Goal: Navigation & Orientation: Find specific page/section

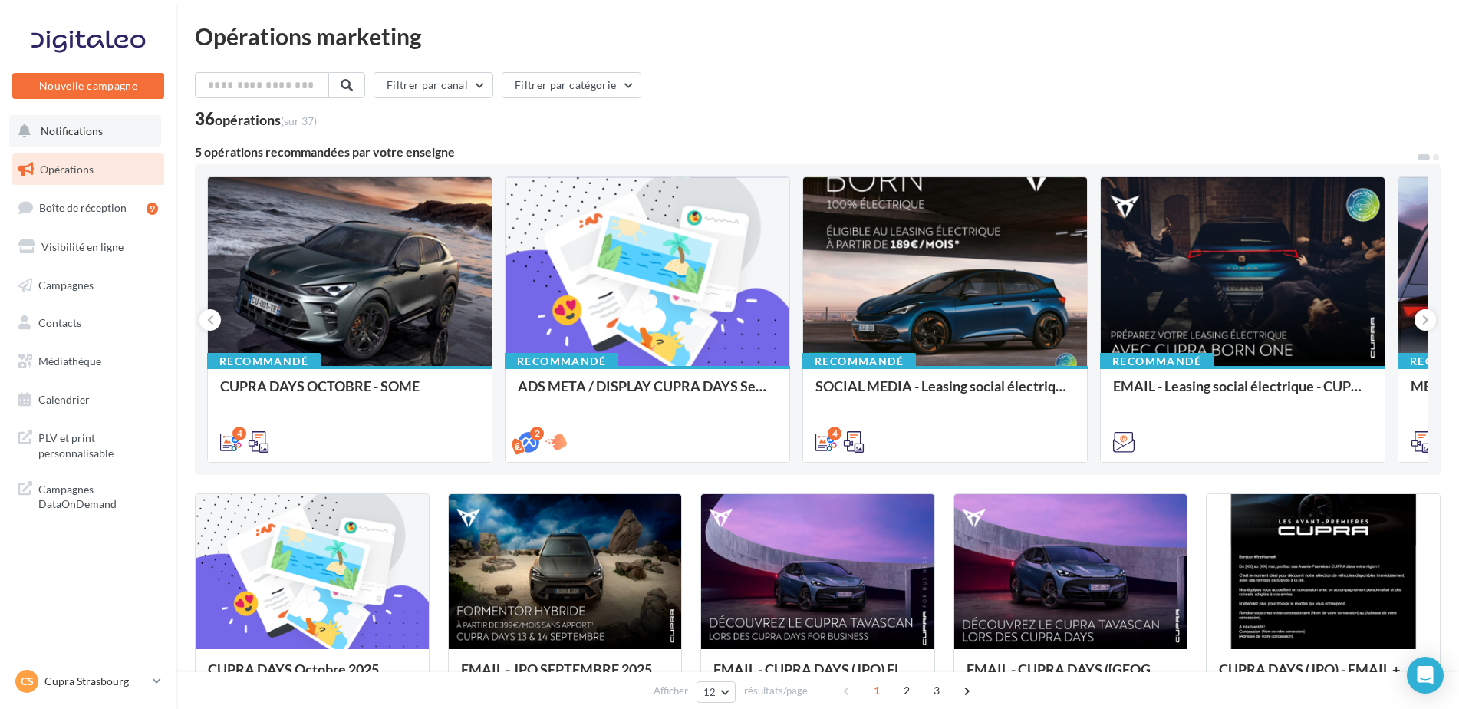
click at [114, 143] on button "Notifications" at bounding box center [85, 131] width 152 height 32
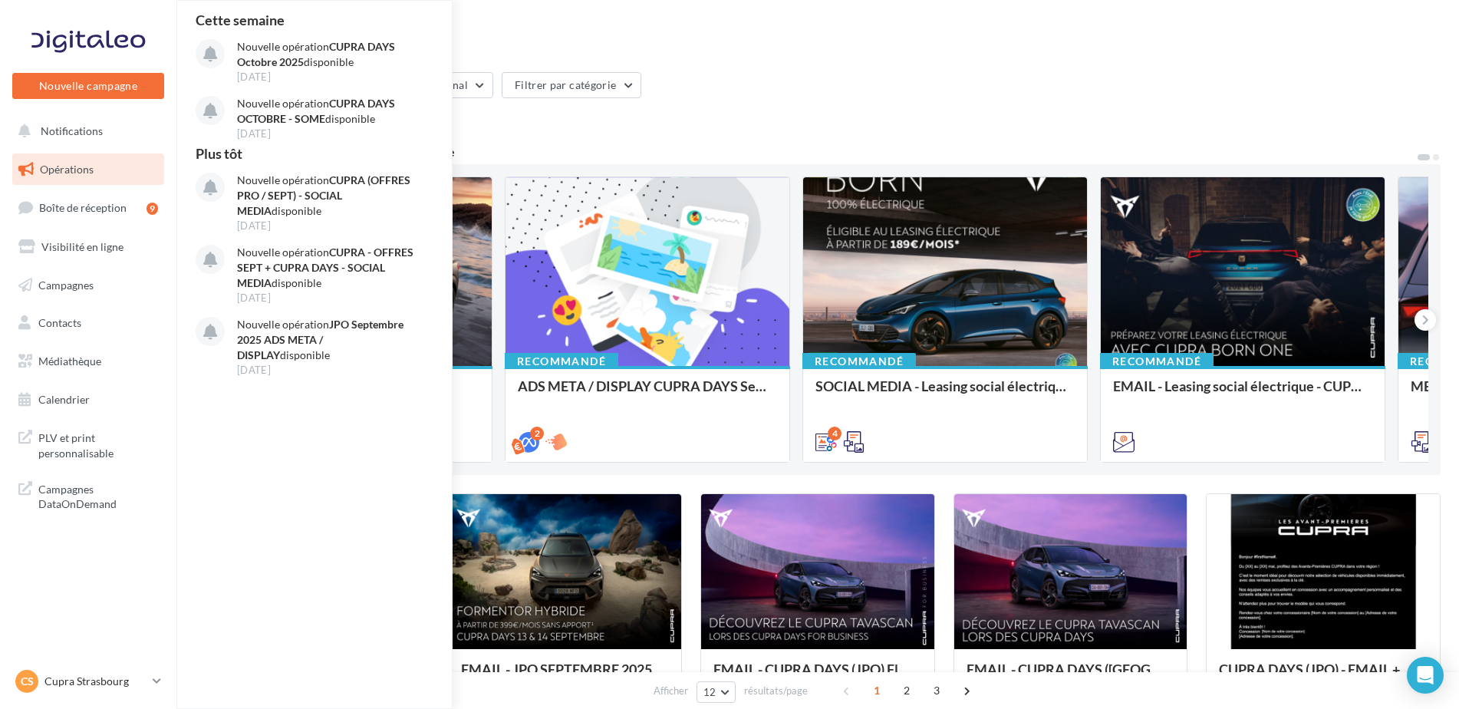
click at [114, 180] on link "Opérations" at bounding box center [88, 169] width 158 height 32
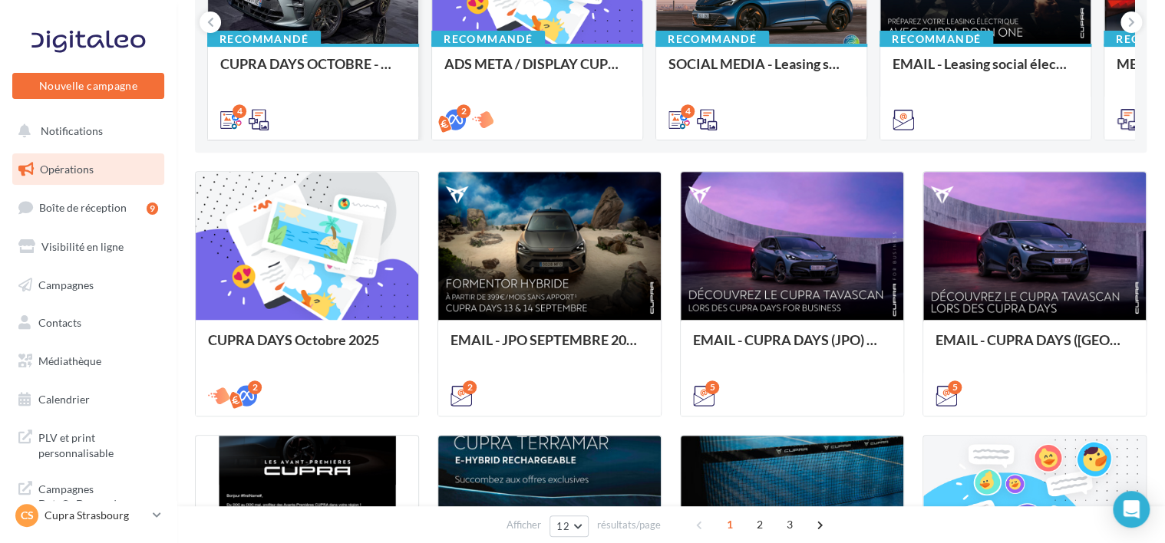
scroll to position [276, 0]
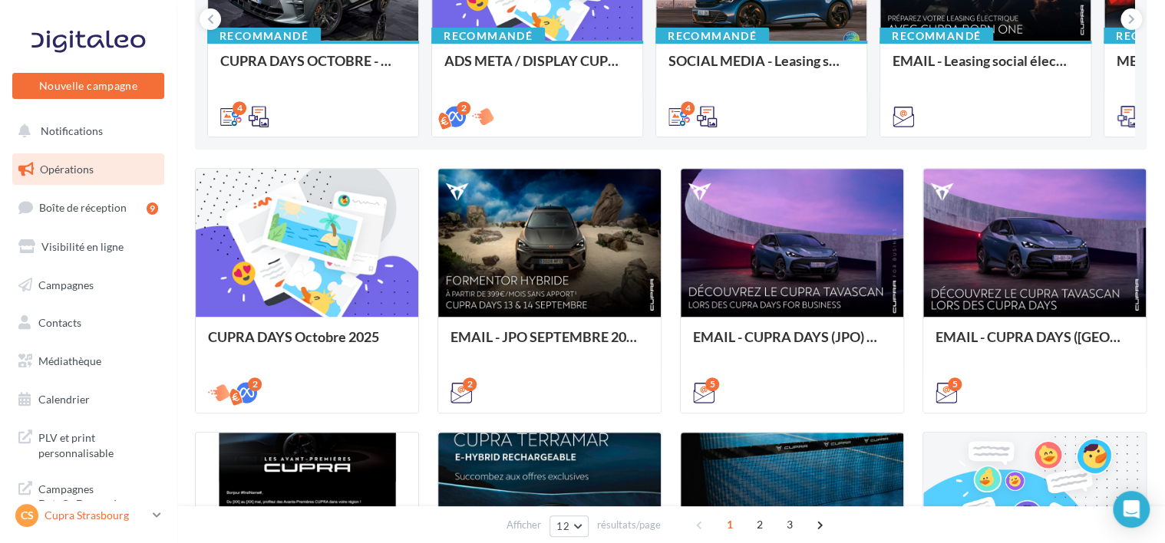
click at [91, 512] on p "Cupra Strasbourg" at bounding box center [95, 515] width 102 height 15
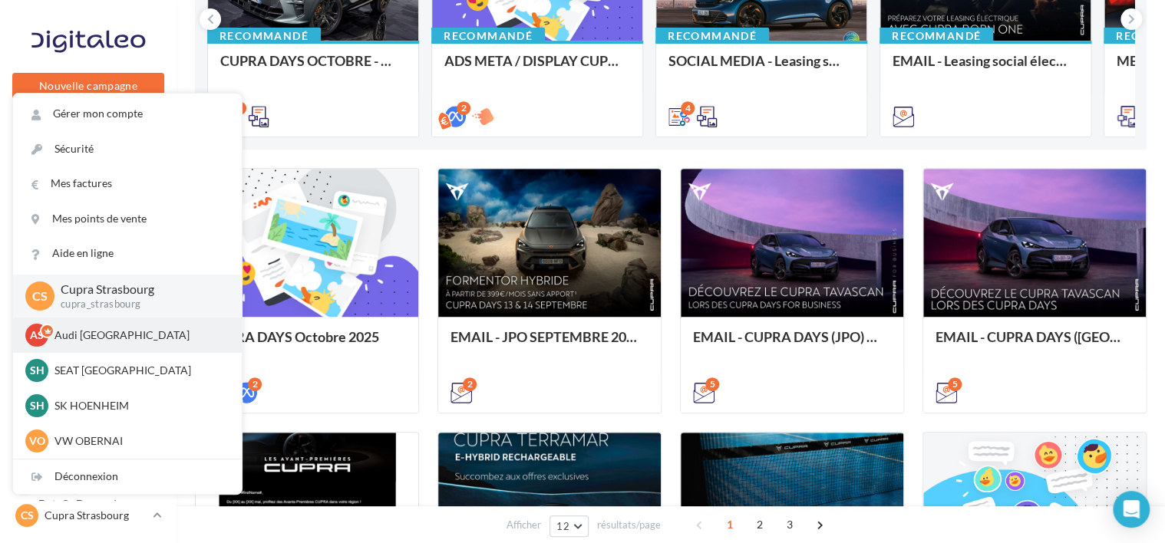
click at [81, 336] on p "Audi [GEOGRAPHIC_DATA]" at bounding box center [138, 335] width 169 height 15
